Goal: Task Accomplishment & Management: Manage account settings

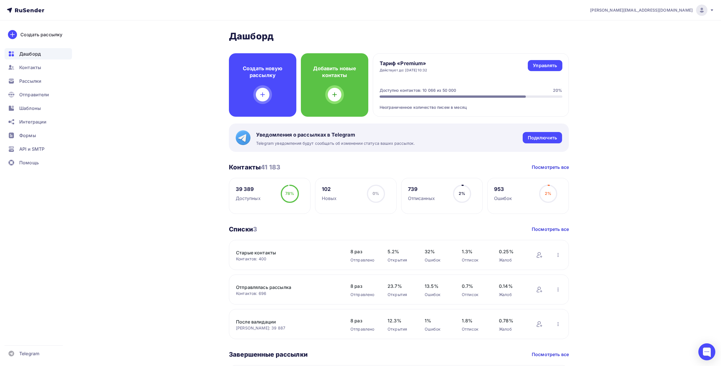
click at [277, 194] on div "78% 78%" at bounding box center [290, 196] width 28 height 23
click at [30, 63] on div "Контакты" at bounding box center [38, 67] width 67 height 11
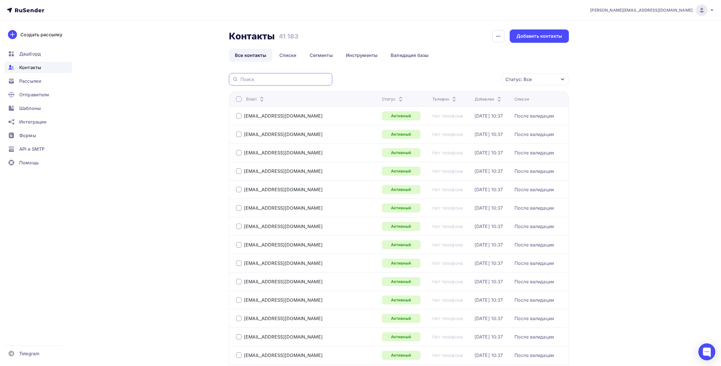
click at [275, 79] on input "text" at bounding box center [285, 79] width 88 height 6
paste input "[PERSON_NAME][EMAIL_ADDRESS][DOMAIN_NAME]"
type input "[PERSON_NAME][EMAIL_ADDRESS][DOMAIN_NAME]"
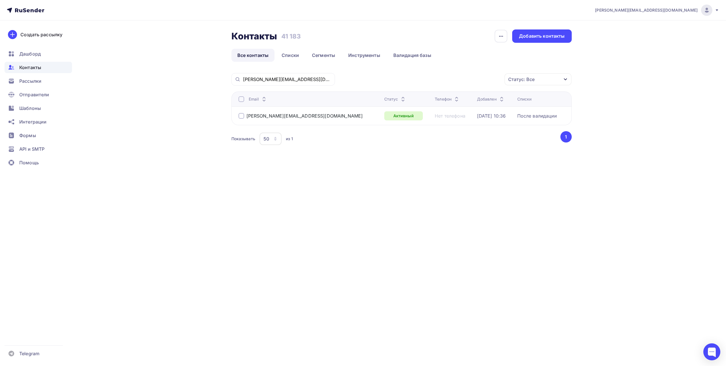
click at [240, 115] on div at bounding box center [241, 116] width 6 height 6
click at [471, 81] on div "Действие" at bounding box center [462, 79] width 75 height 11
click at [443, 118] on div "Удалить" at bounding box center [440, 118] width 19 height 7
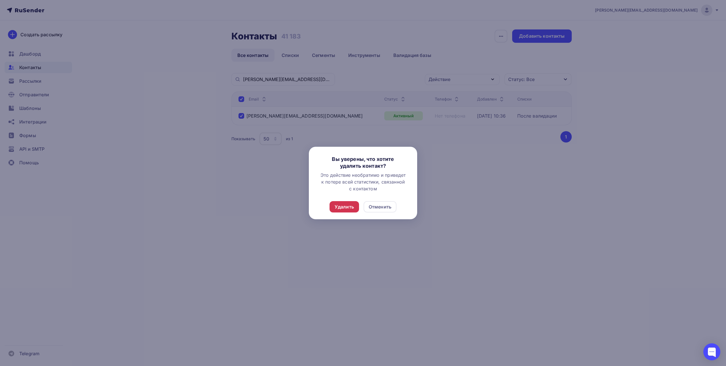
click at [347, 203] on div "Удалить" at bounding box center [343, 206] width 29 height 11
